Goal: Navigation & Orientation: Find specific page/section

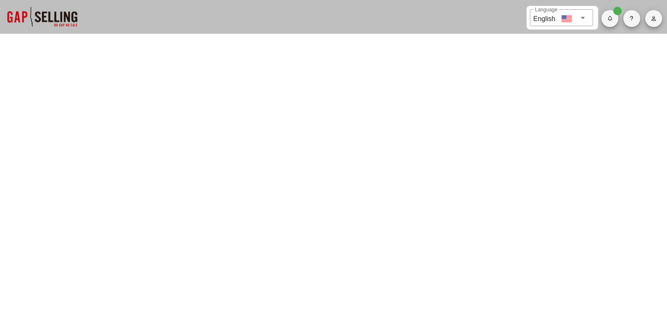
click at [56, 14] on div at bounding box center [42, 17] width 84 height 34
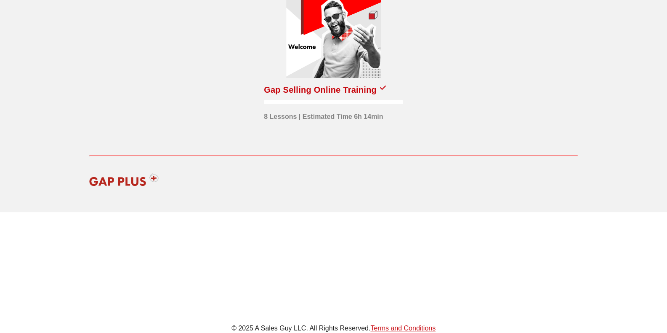
scroll to position [4, 0]
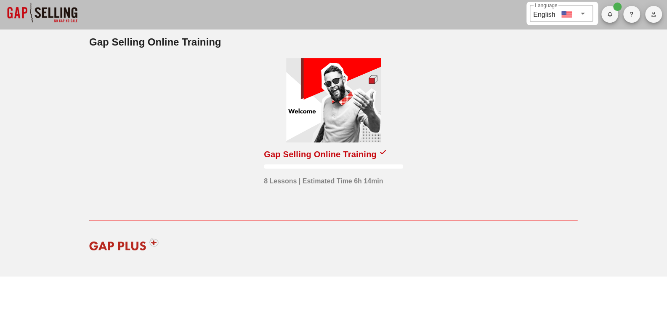
click at [345, 96] on div at bounding box center [333, 100] width 95 height 84
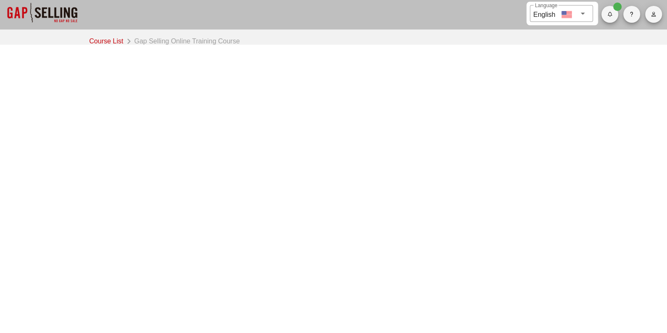
click at [117, 40] on link "Course List" at bounding box center [107, 41] width 37 height 12
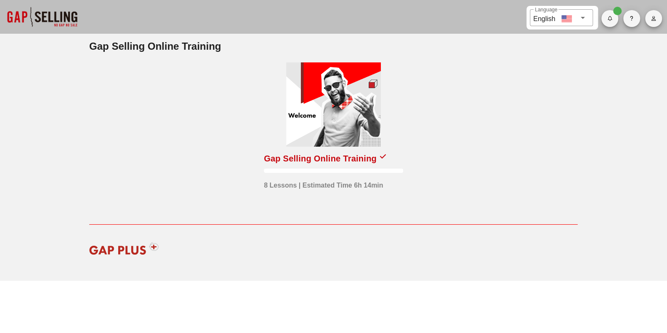
click at [355, 92] on div at bounding box center [333, 104] width 95 height 84
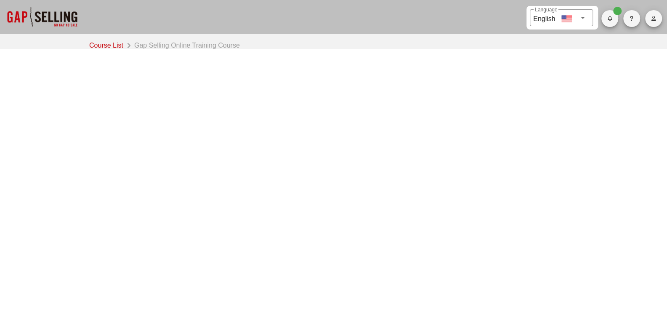
click at [521, 173] on div "​ Language English Course List Gap Selling Online Training Course © 2025 A Sale…" at bounding box center [333, 166] width 667 height 333
click at [510, 183] on div "​ Language English Course List Gap Selling Online Training Course © 2025 A Sale…" at bounding box center [333, 166] width 667 height 333
